Goal: Transaction & Acquisition: Subscribe to service/newsletter

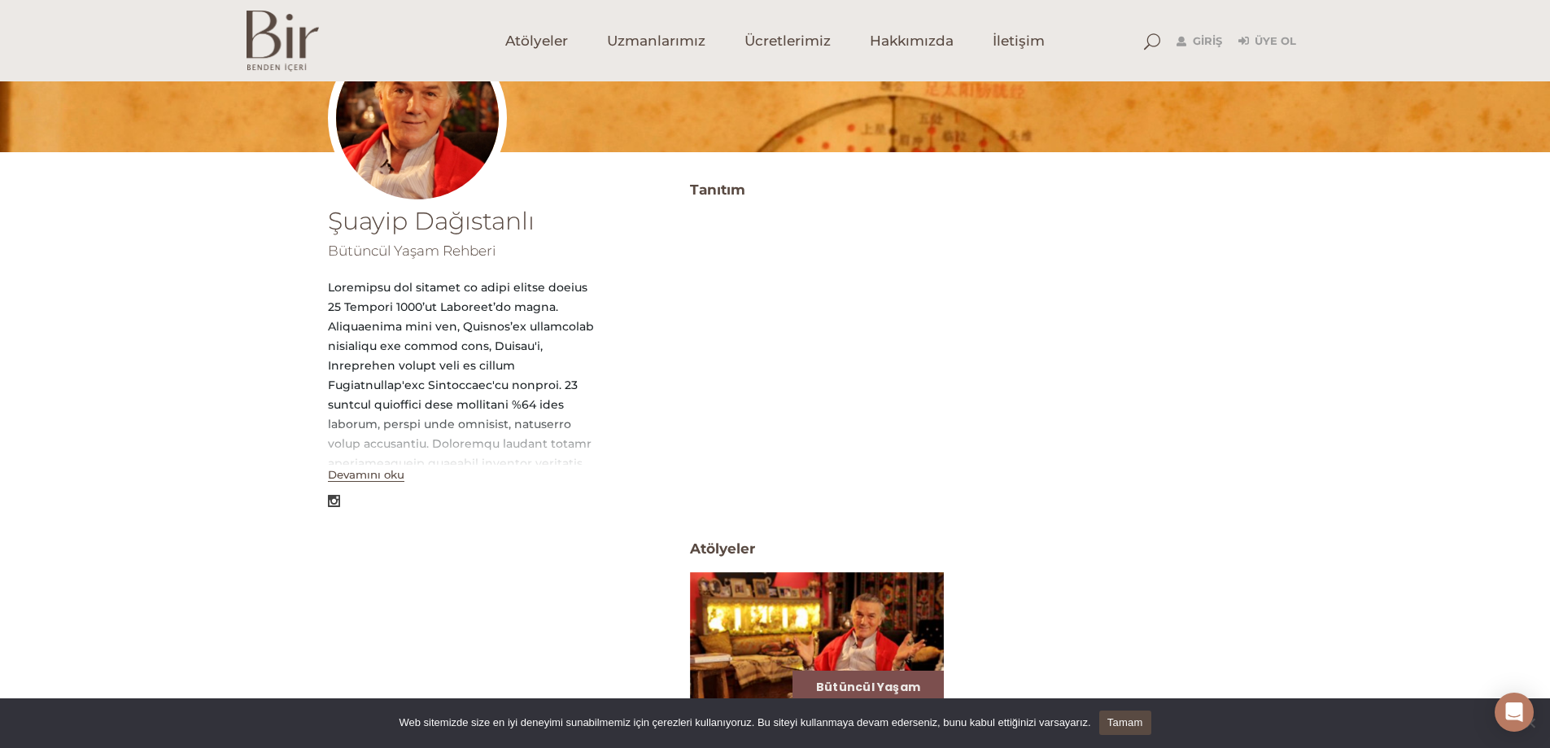
scroll to position [36, 0]
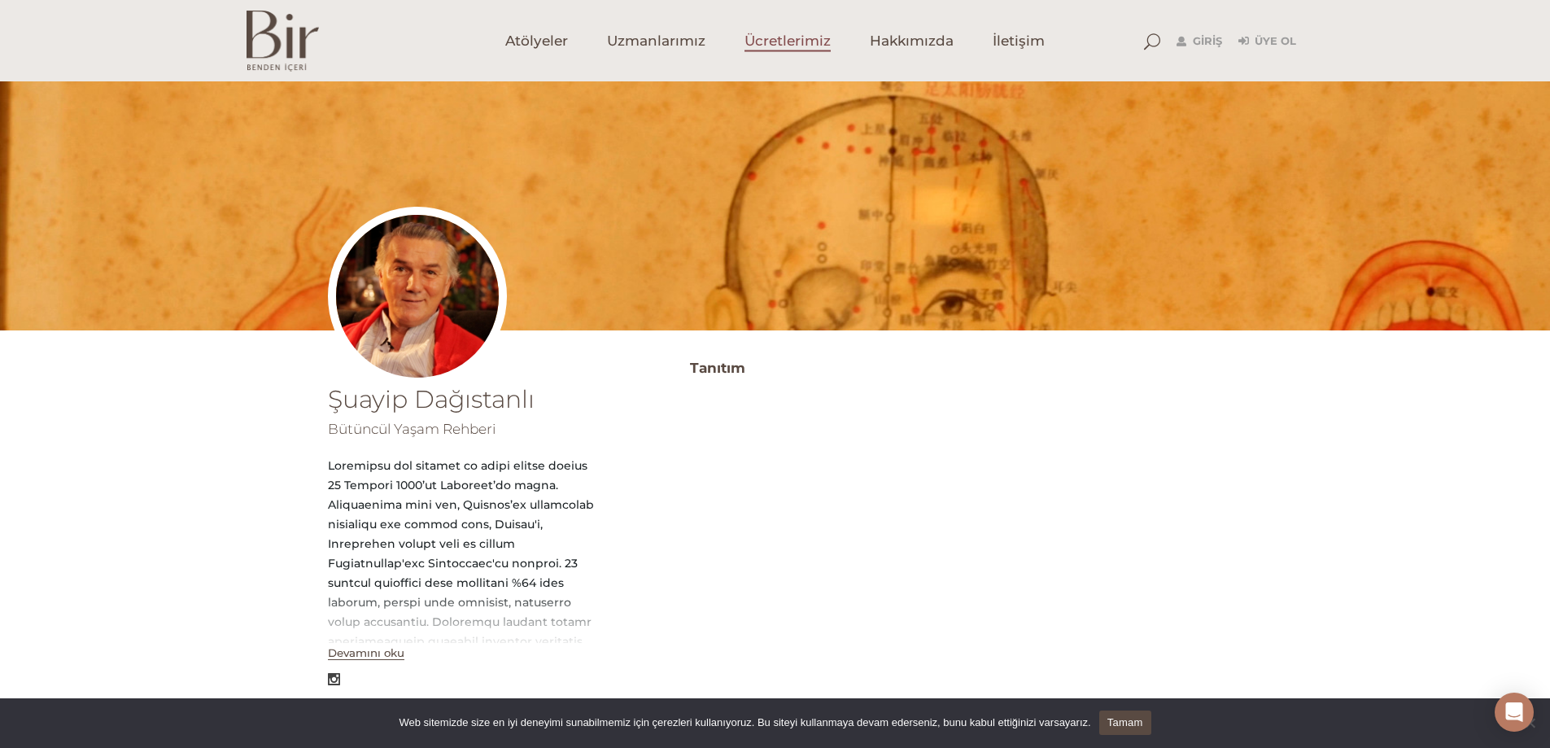
click at [784, 42] on span "Ücretlerimiz" at bounding box center [787, 41] width 86 height 19
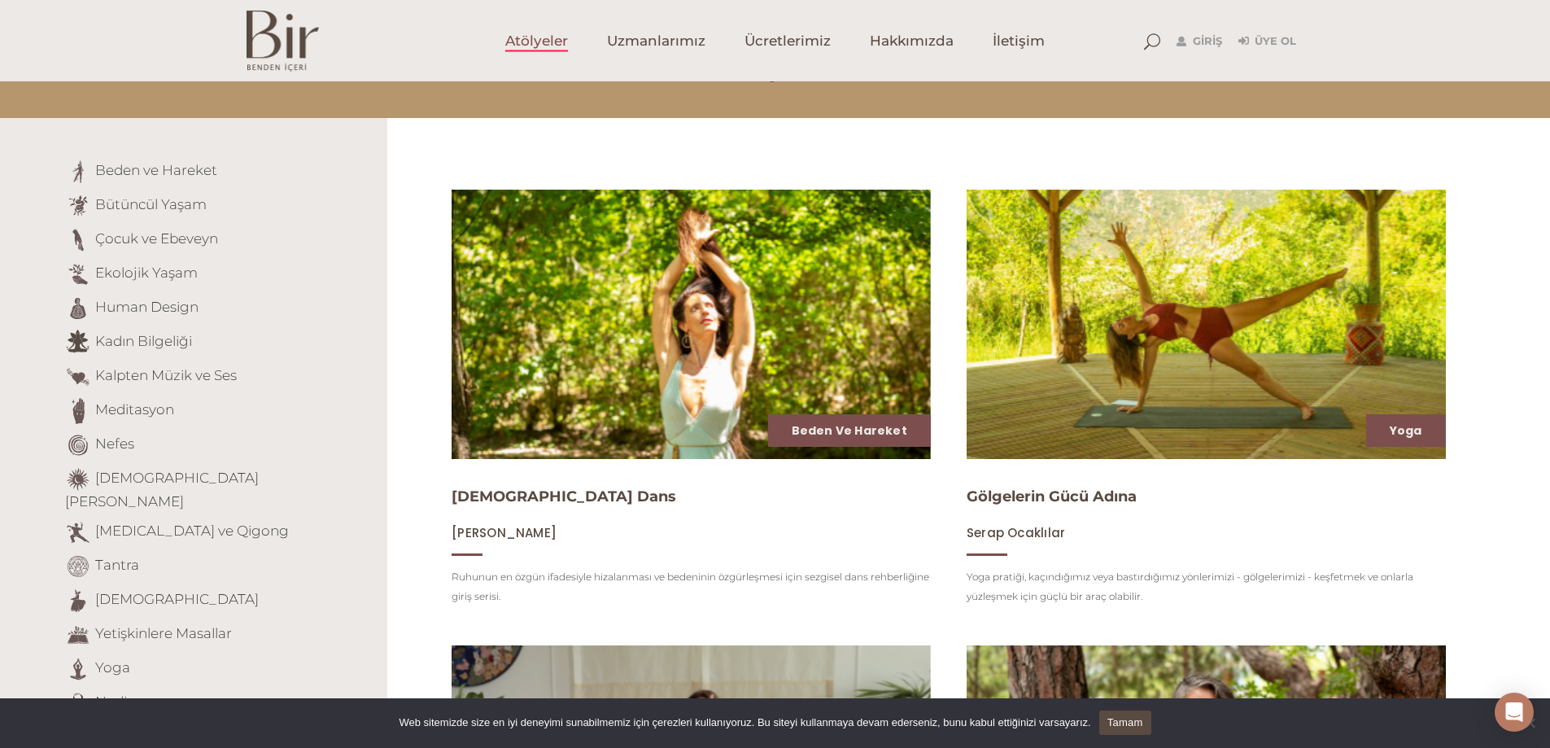
scroll to position [163, 0]
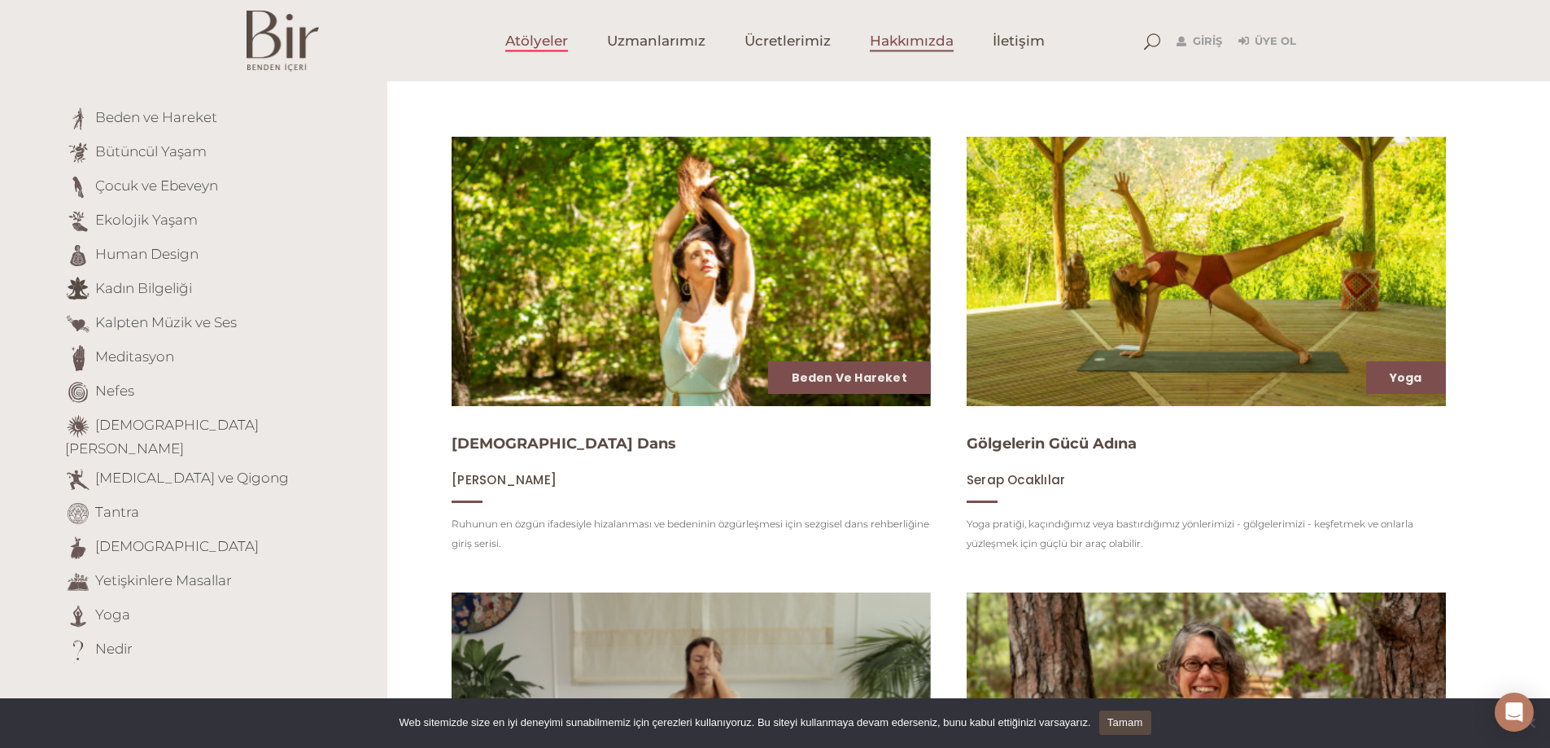
click at [926, 43] on span "Hakkımızda" at bounding box center [912, 41] width 84 height 19
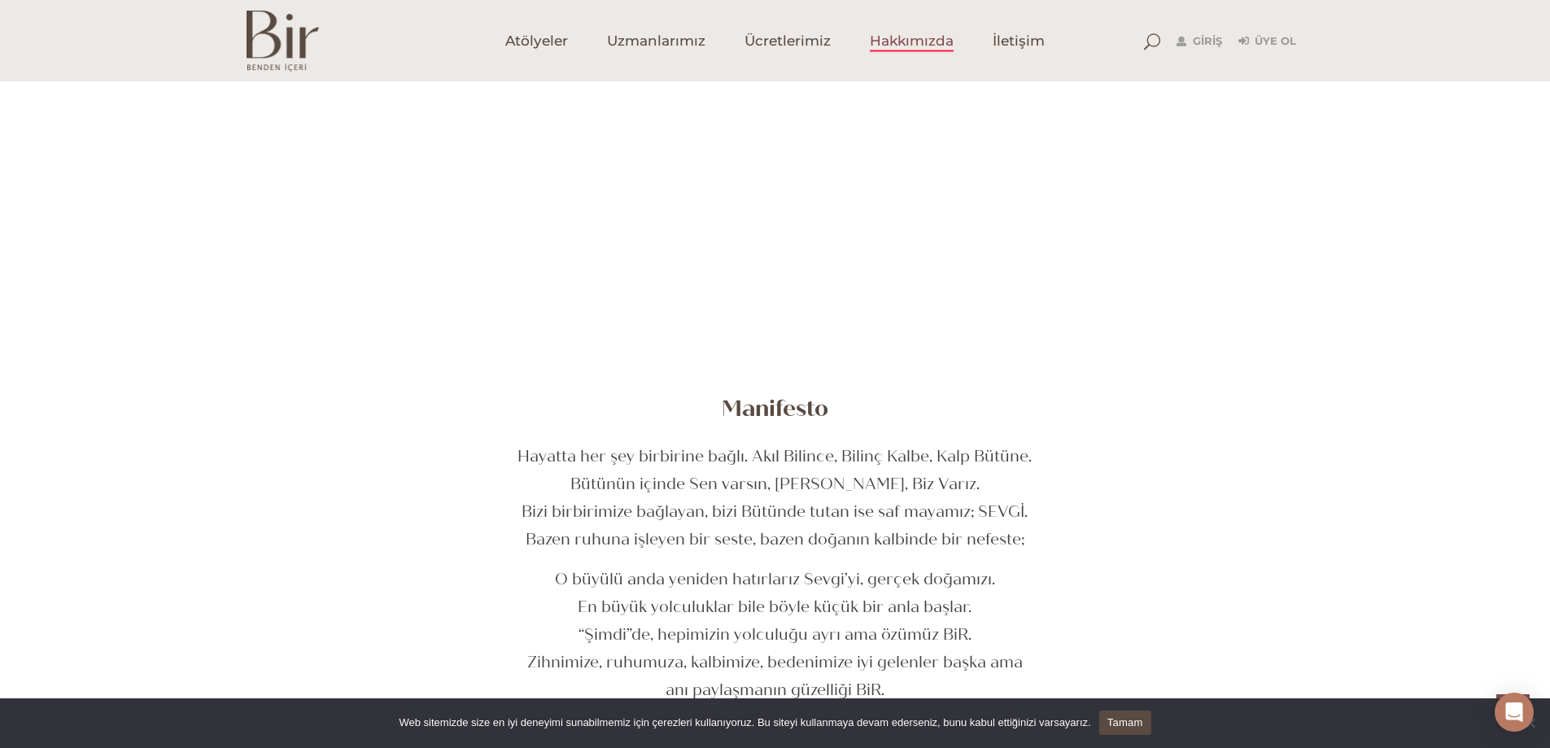
scroll to position [244, 0]
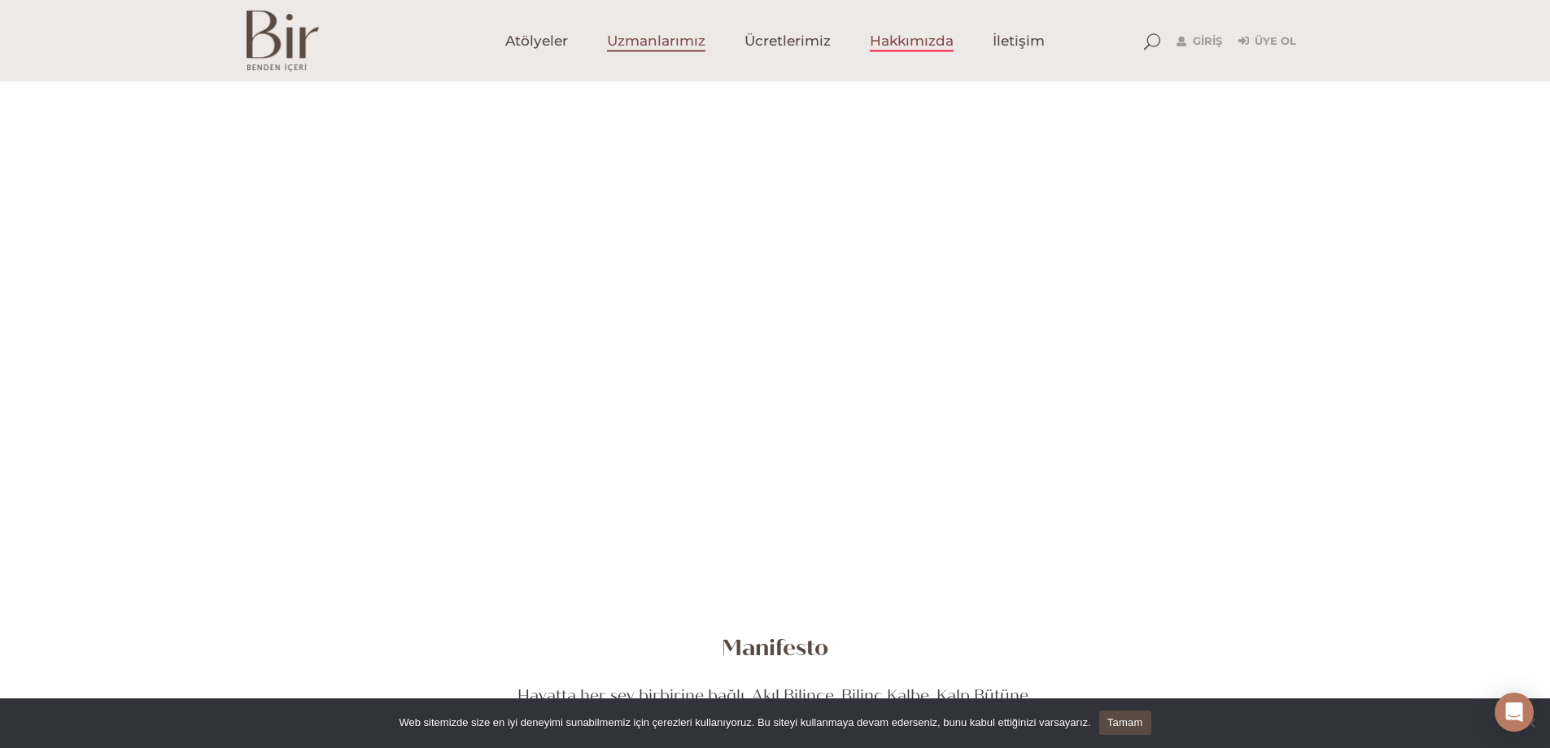
click at [658, 40] on span "Uzmanlarımız" at bounding box center [656, 41] width 98 height 19
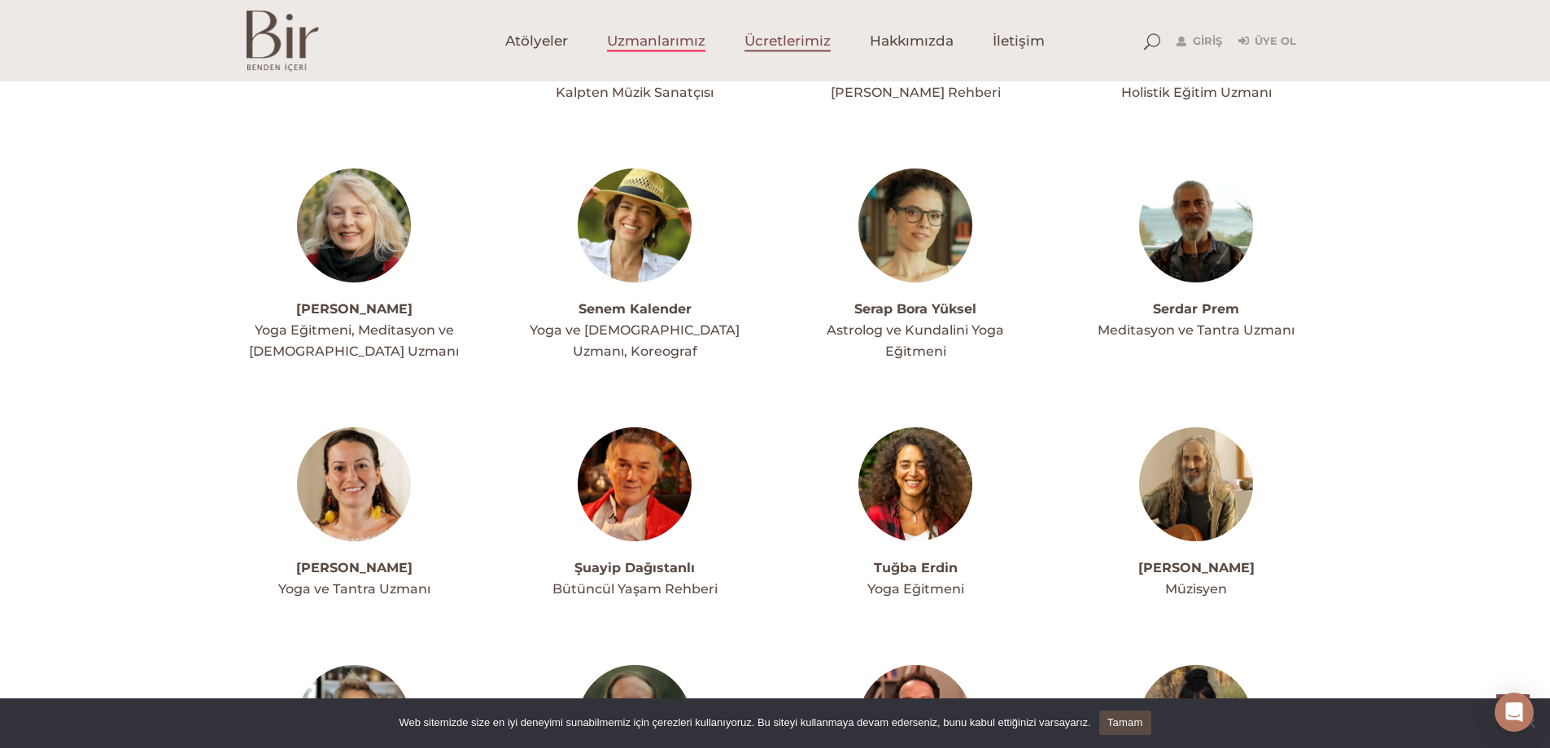
scroll to position [3675, 0]
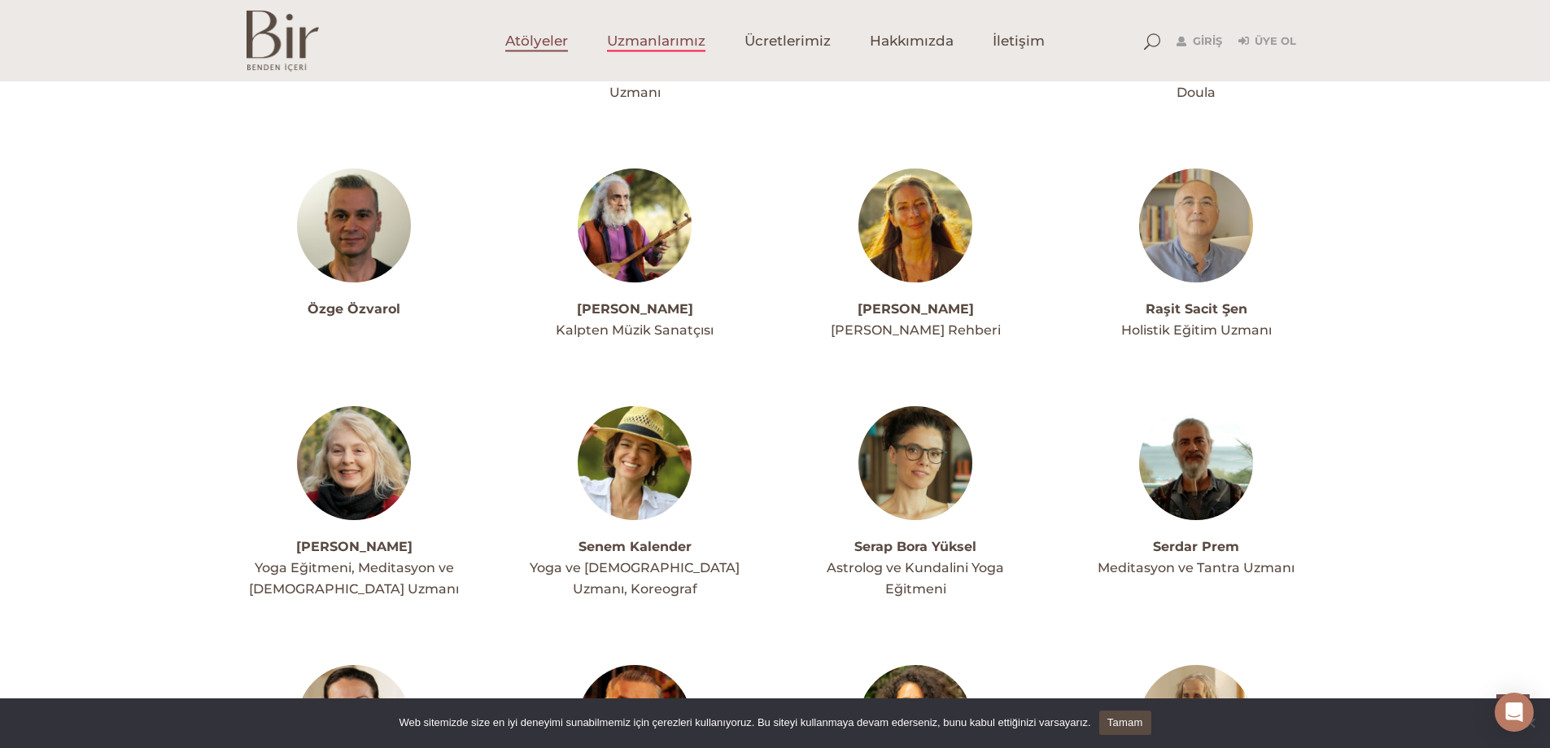
click at [517, 48] on span "Atölyeler" at bounding box center [536, 41] width 63 height 19
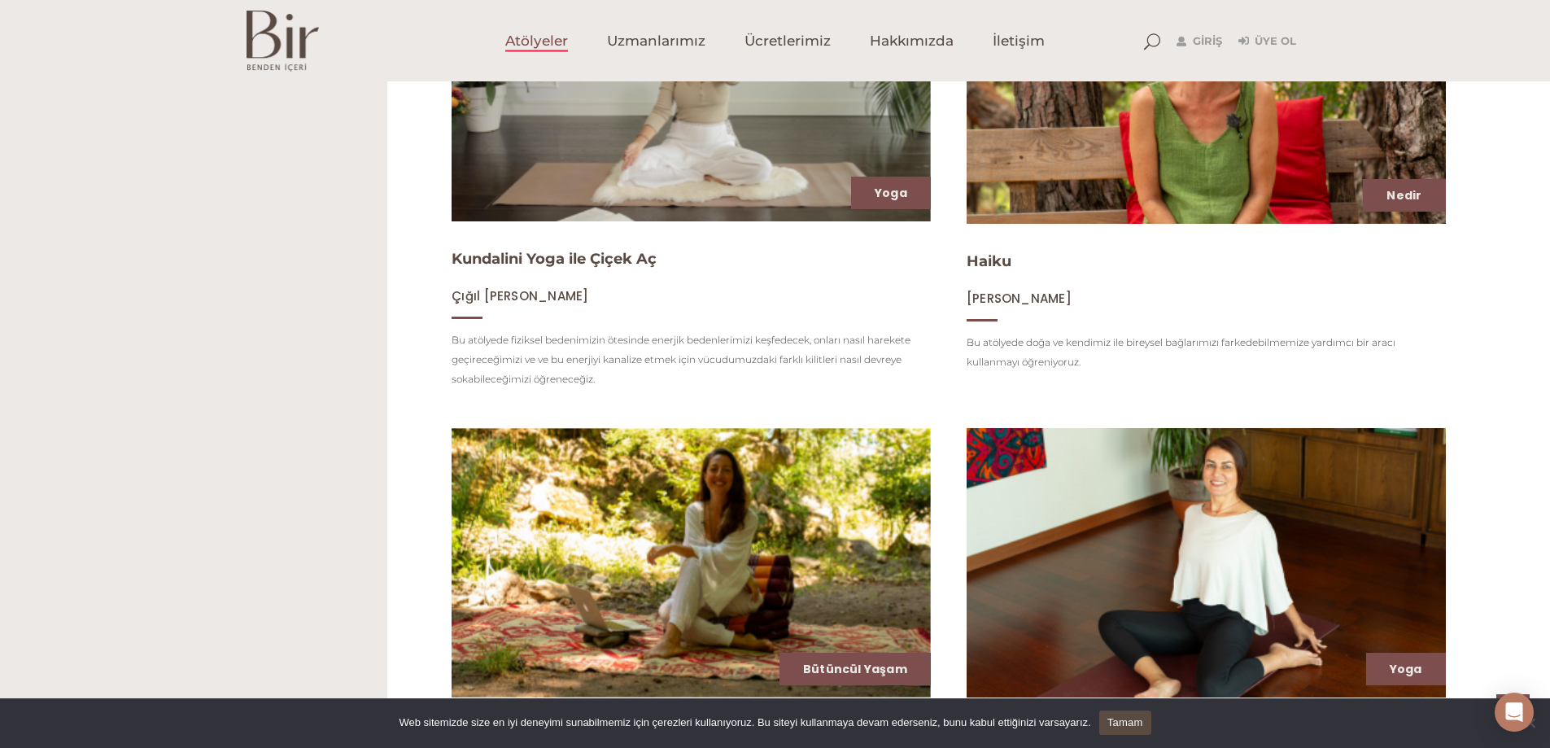
scroll to position [553, 0]
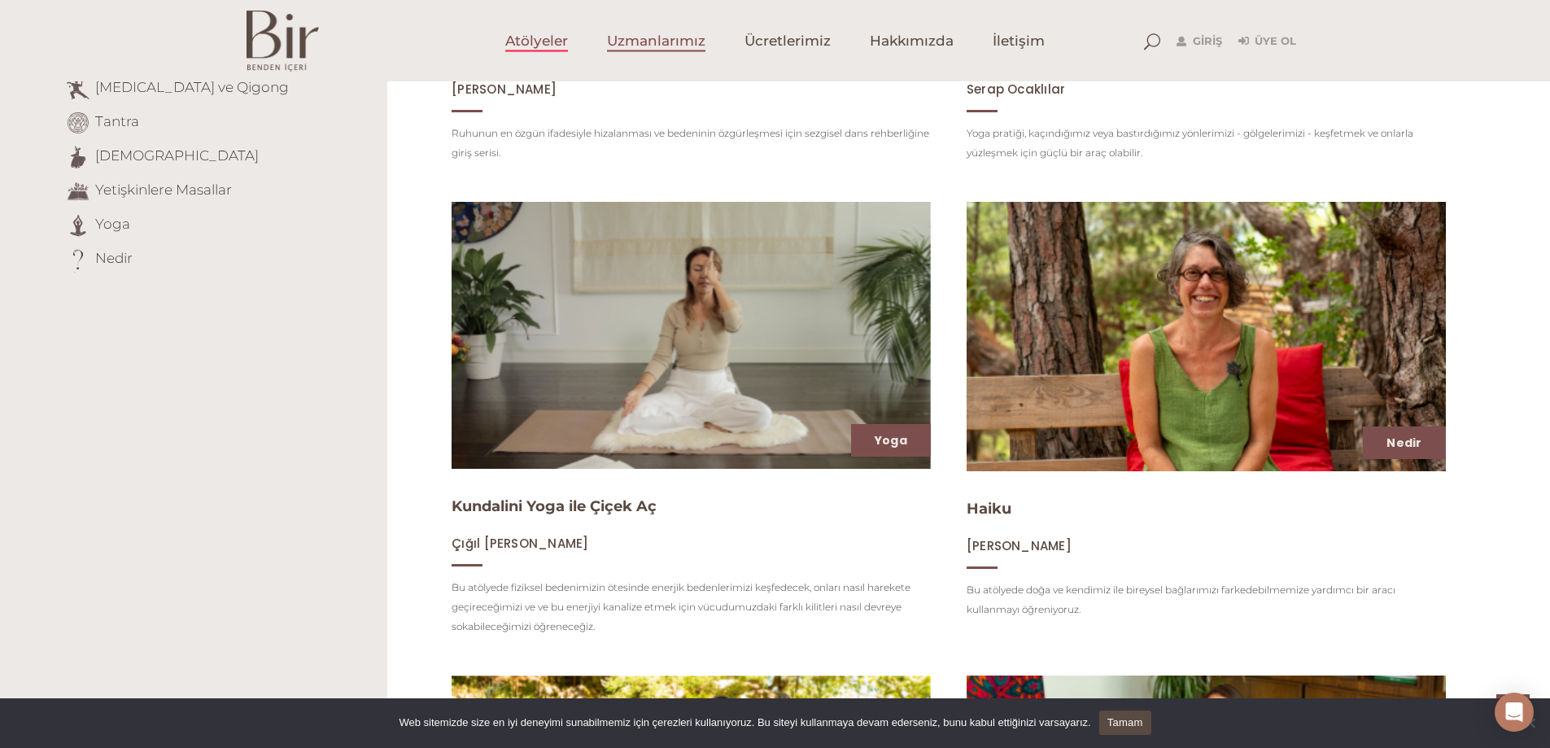
click at [669, 37] on span "Uzmanlarımız" at bounding box center [656, 41] width 98 height 19
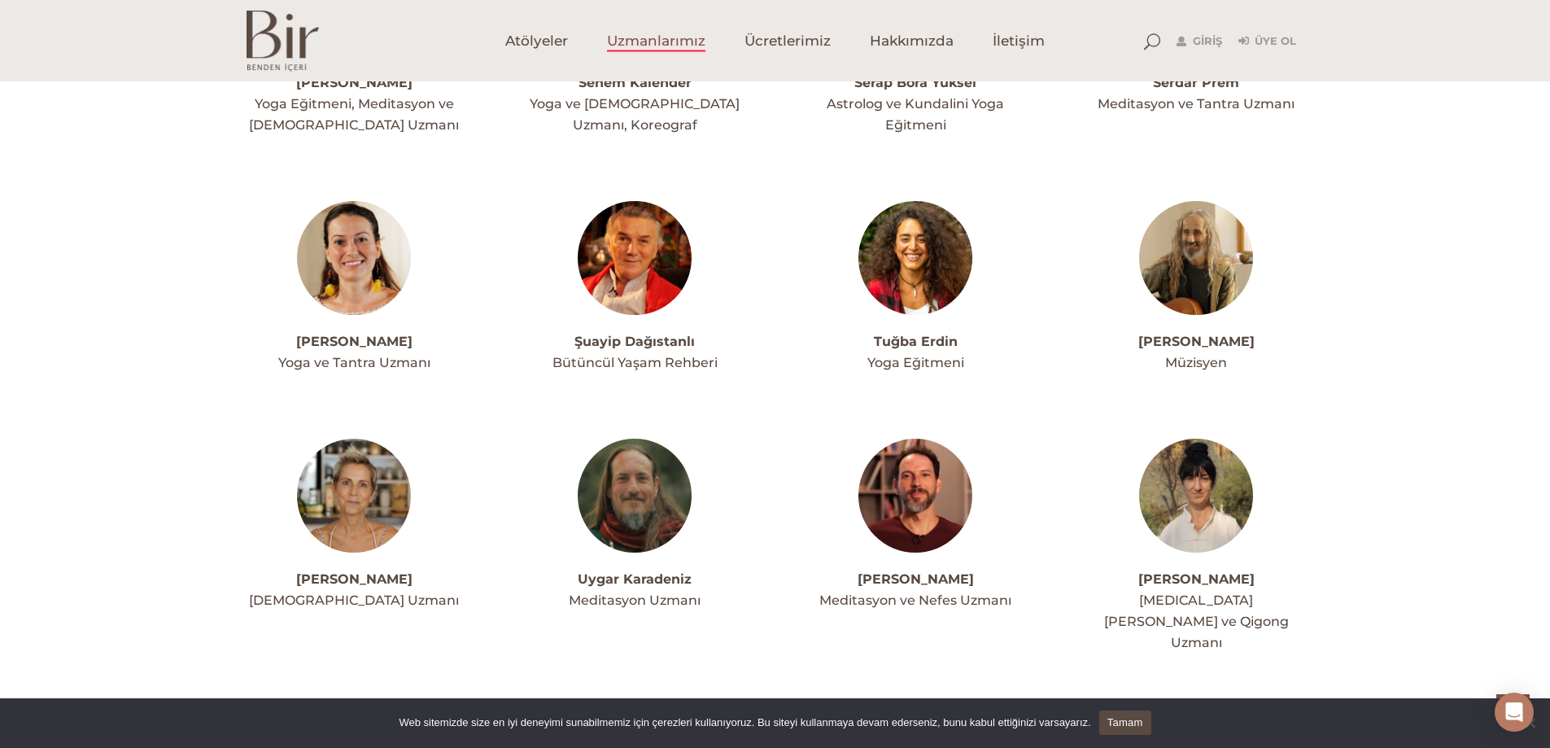
scroll to position [4149, 0]
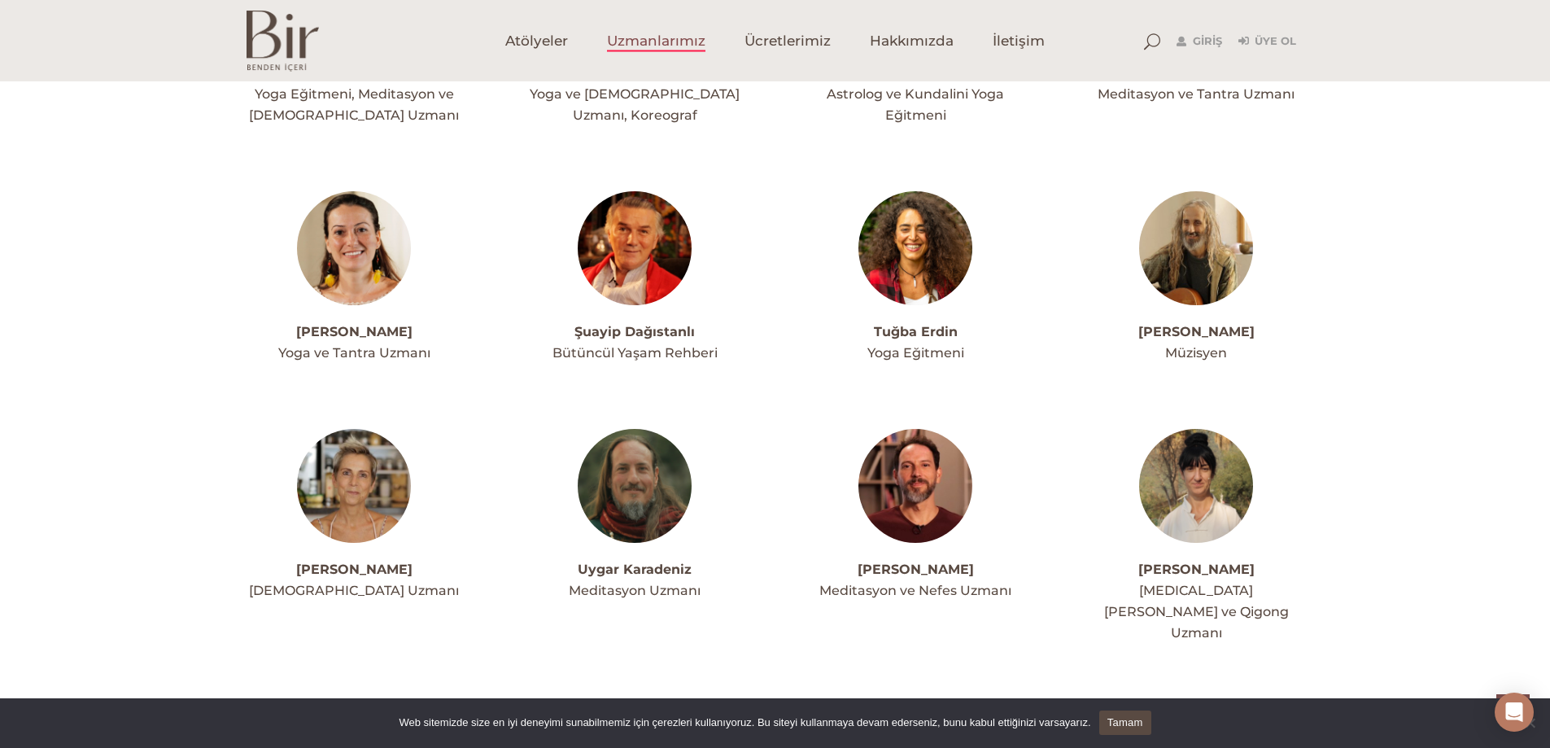
click at [651, 324] on link "Şuayip Dağıstanlı" at bounding box center [634, 331] width 120 height 15
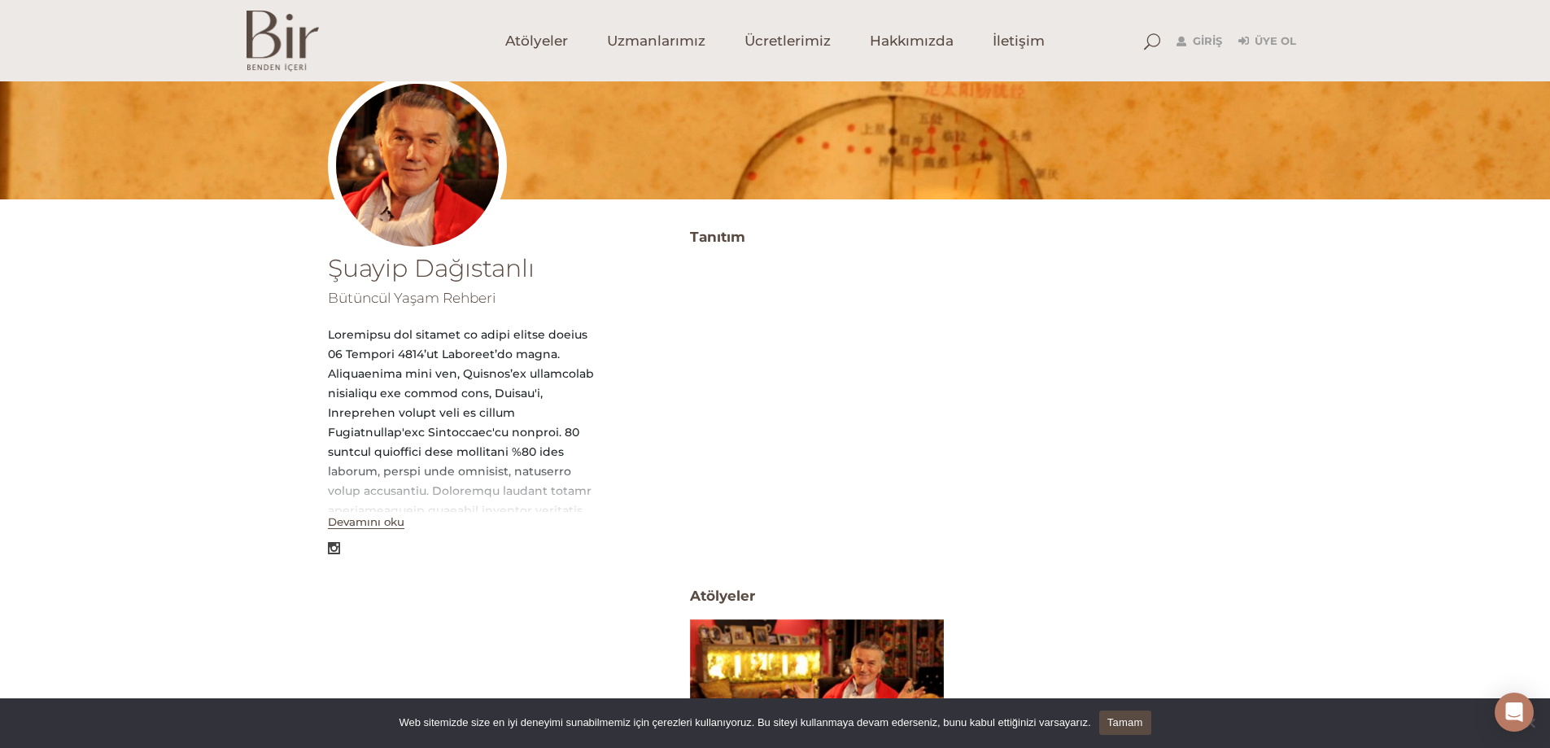
scroll to position [163, 0]
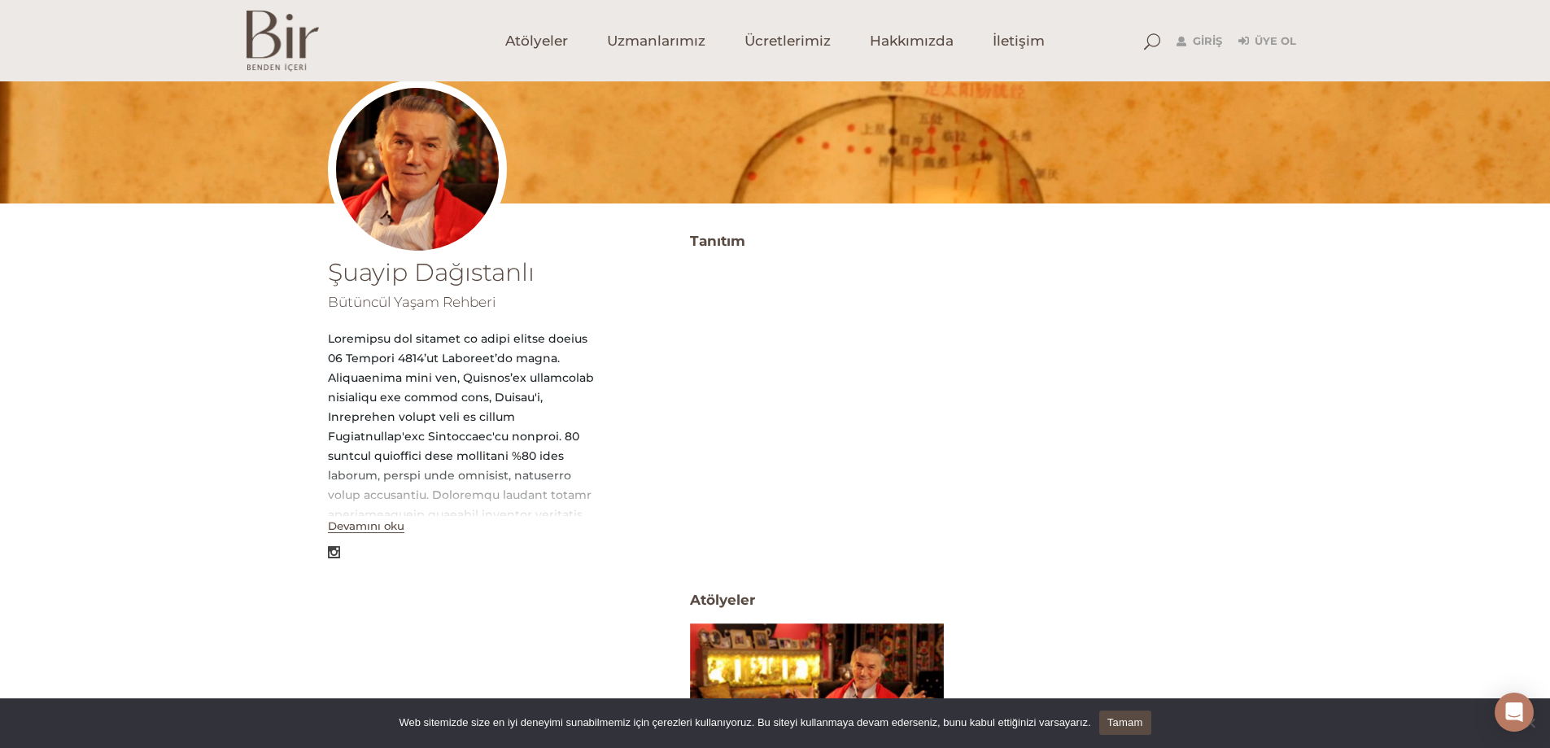
click at [281, 46] on img at bounding box center [282, 41] width 72 height 61
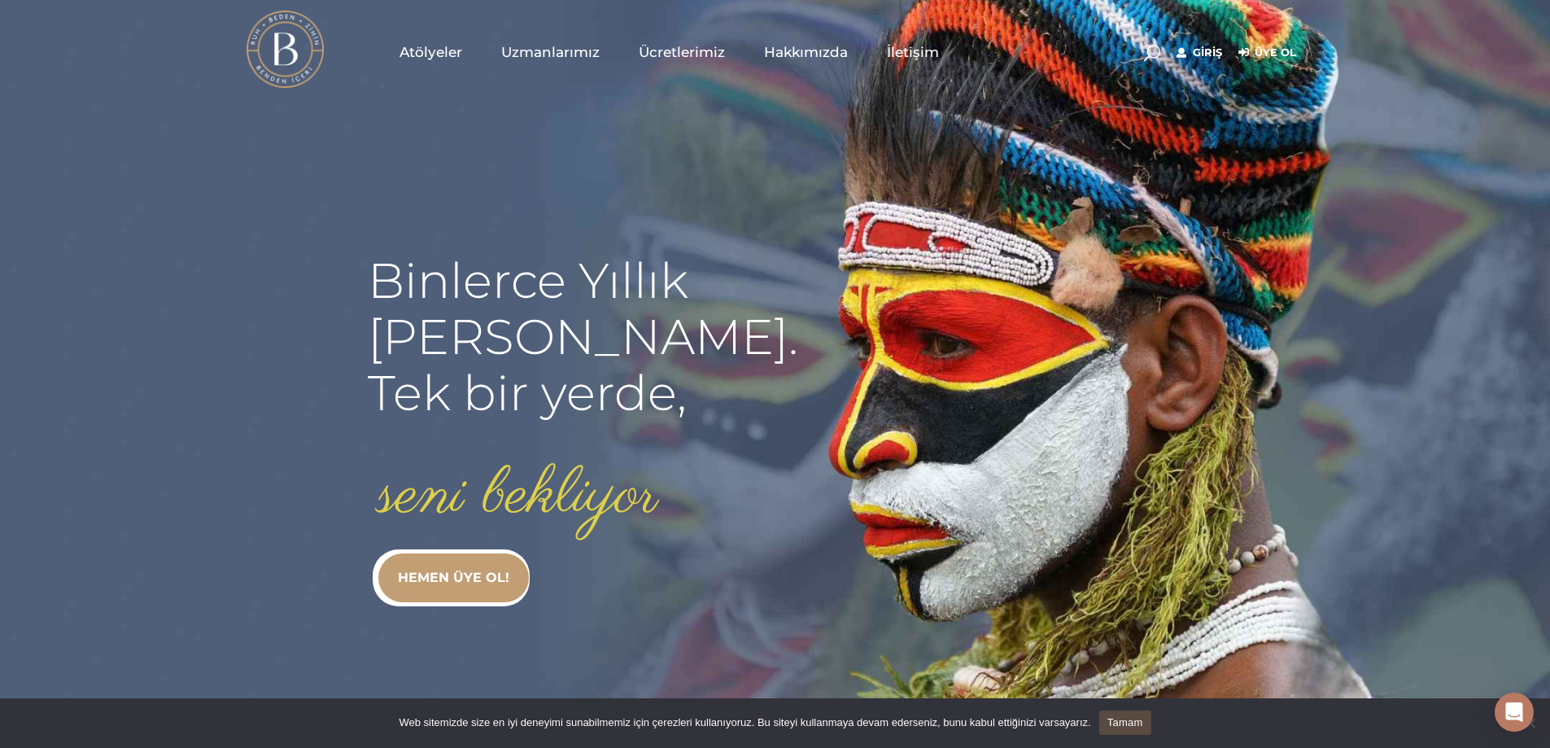
click at [703, 51] on span "Ücretlerimiz" at bounding box center [682, 52] width 86 height 19
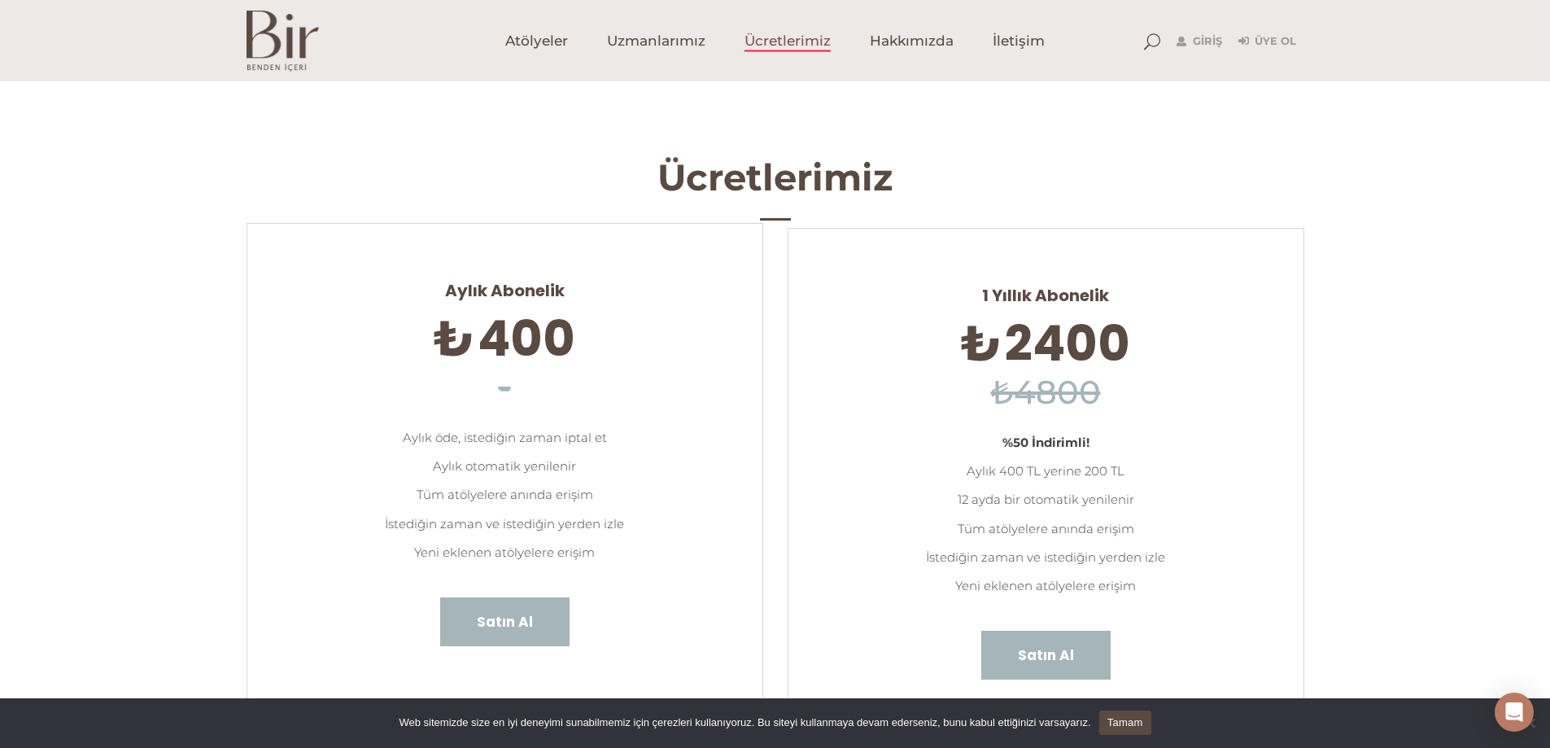
scroll to position [163, 0]
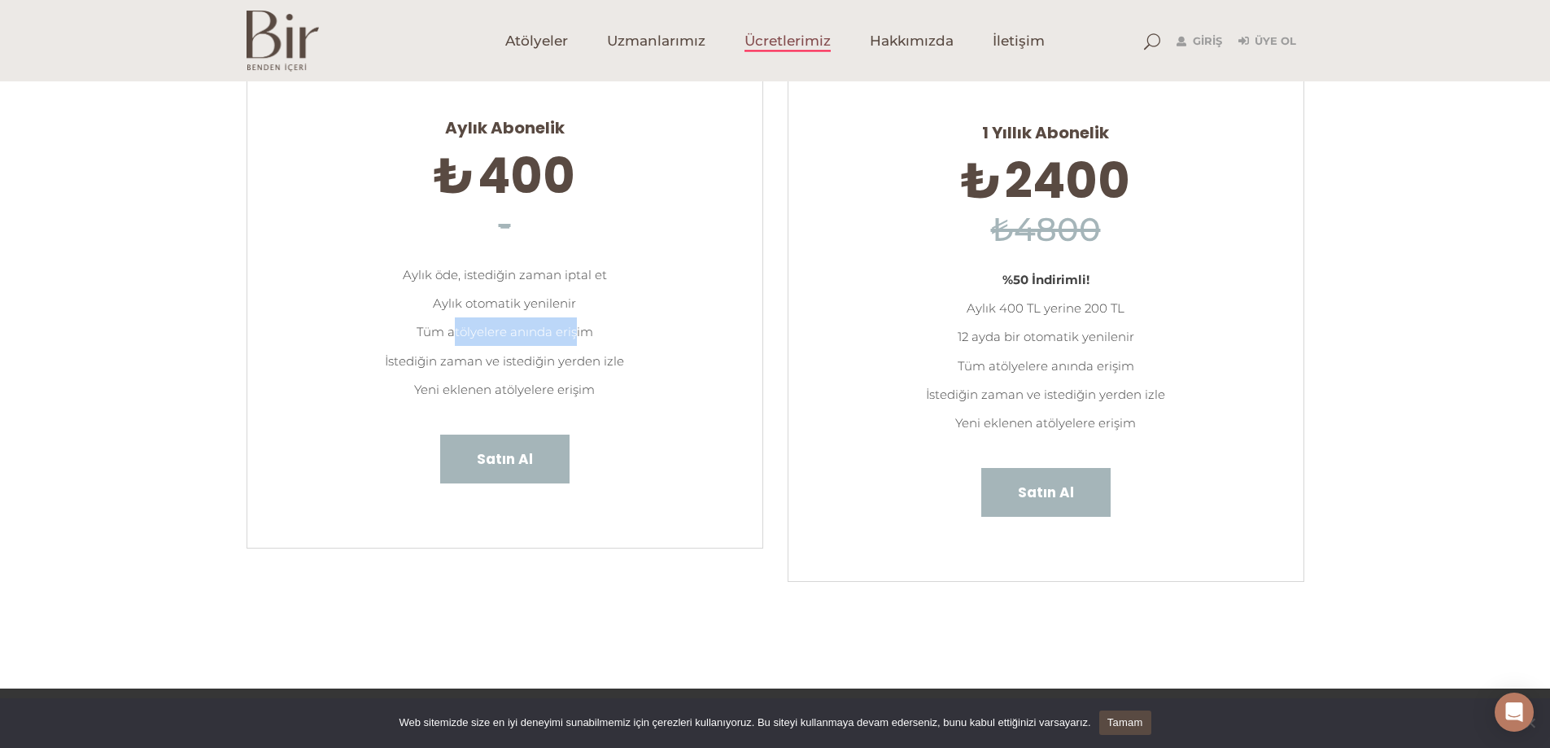
drag, startPoint x: 469, startPoint y: 330, endPoint x: 573, endPoint y: 326, distance: 105.0
click at [573, 326] on li "Tüm atölyelere anında erişim" at bounding box center [505, 331] width 466 height 28
drag, startPoint x: 442, startPoint y: 363, endPoint x: 585, endPoint y: 360, distance: 143.2
click at [585, 360] on li "İstediğin zaman ve istediğin yerden izle" at bounding box center [505, 361] width 466 height 28
click at [643, 410] on ul "Aylık Abonelik ₺ 400 - Aylık öde, istediğin zaman iptal et Aylık otomatik yenil…" at bounding box center [504, 304] width 515 height 430
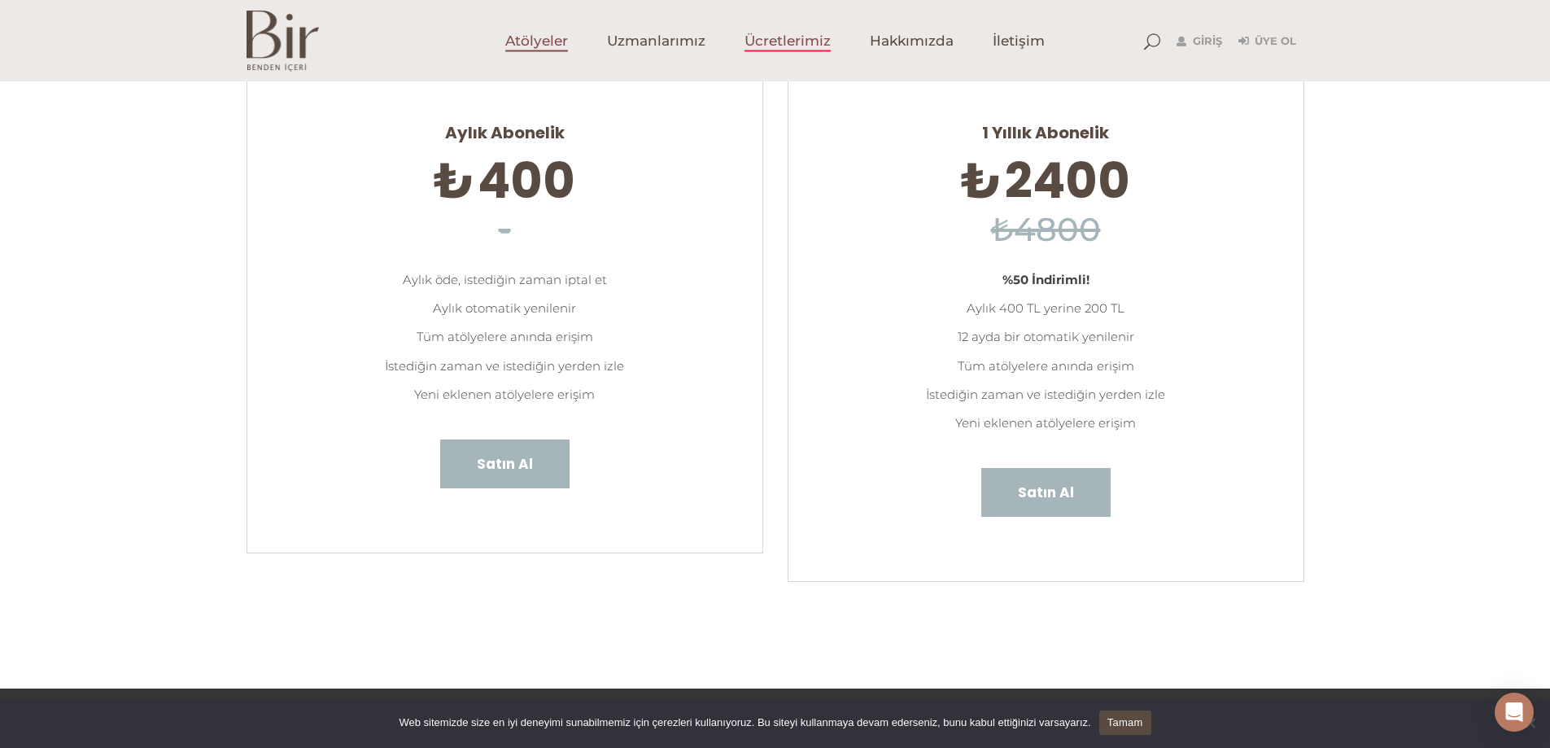
click at [554, 40] on span "Atölyeler" at bounding box center [536, 41] width 63 height 19
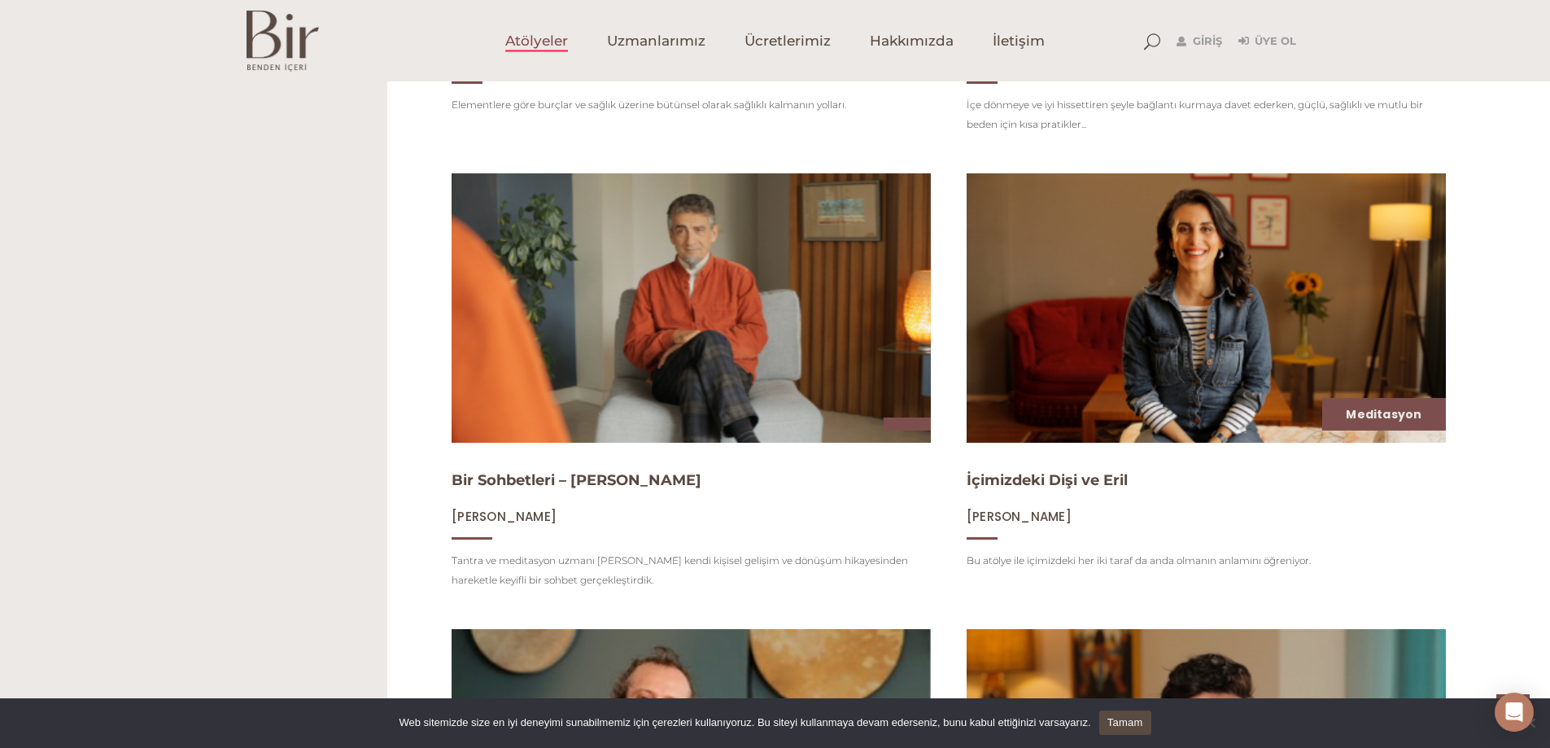
scroll to position [1546, 0]
